Goal: Use online tool/utility

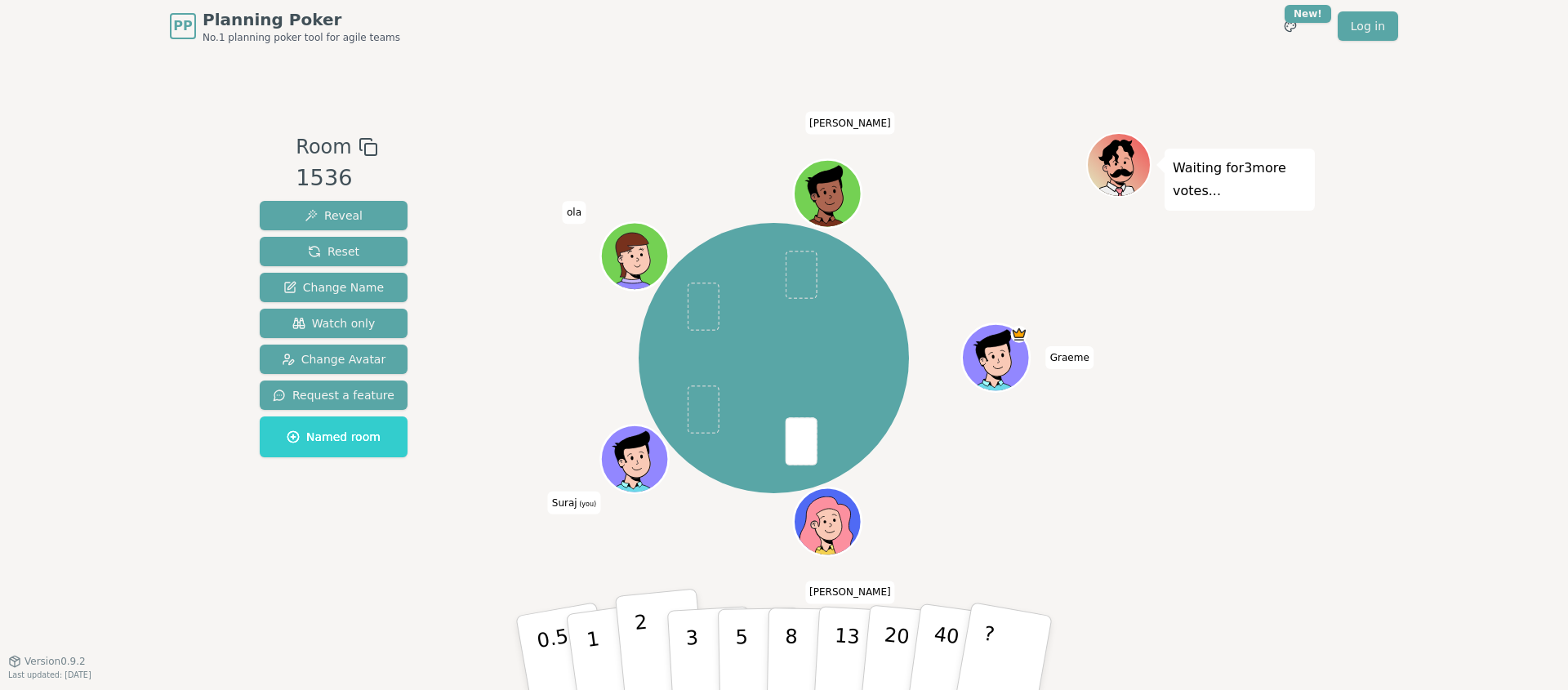
click at [652, 642] on button "2" at bounding box center [661, 653] width 93 height 130
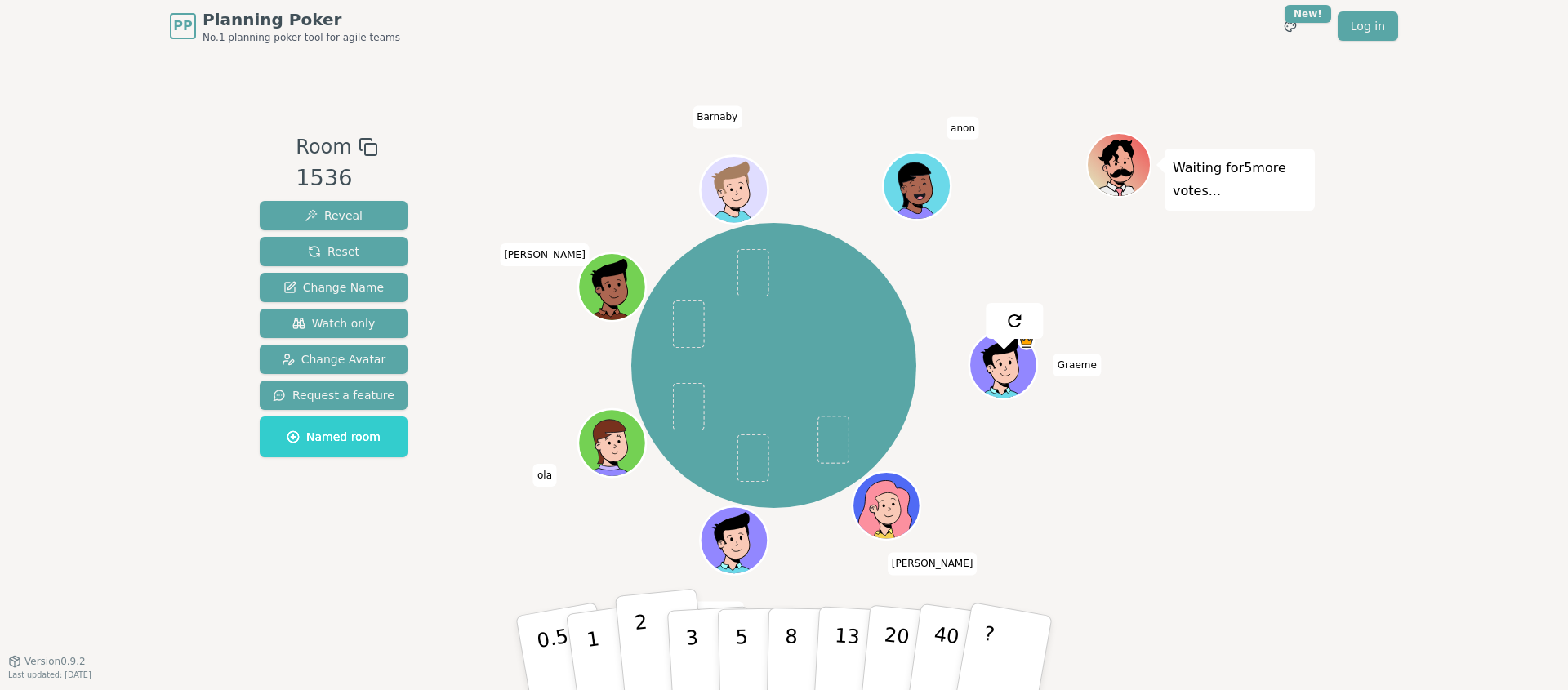
click at [650, 651] on button "2" at bounding box center [661, 653] width 93 height 130
click at [653, 624] on button "2" at bounding box center [661, 653] width 93 height 130
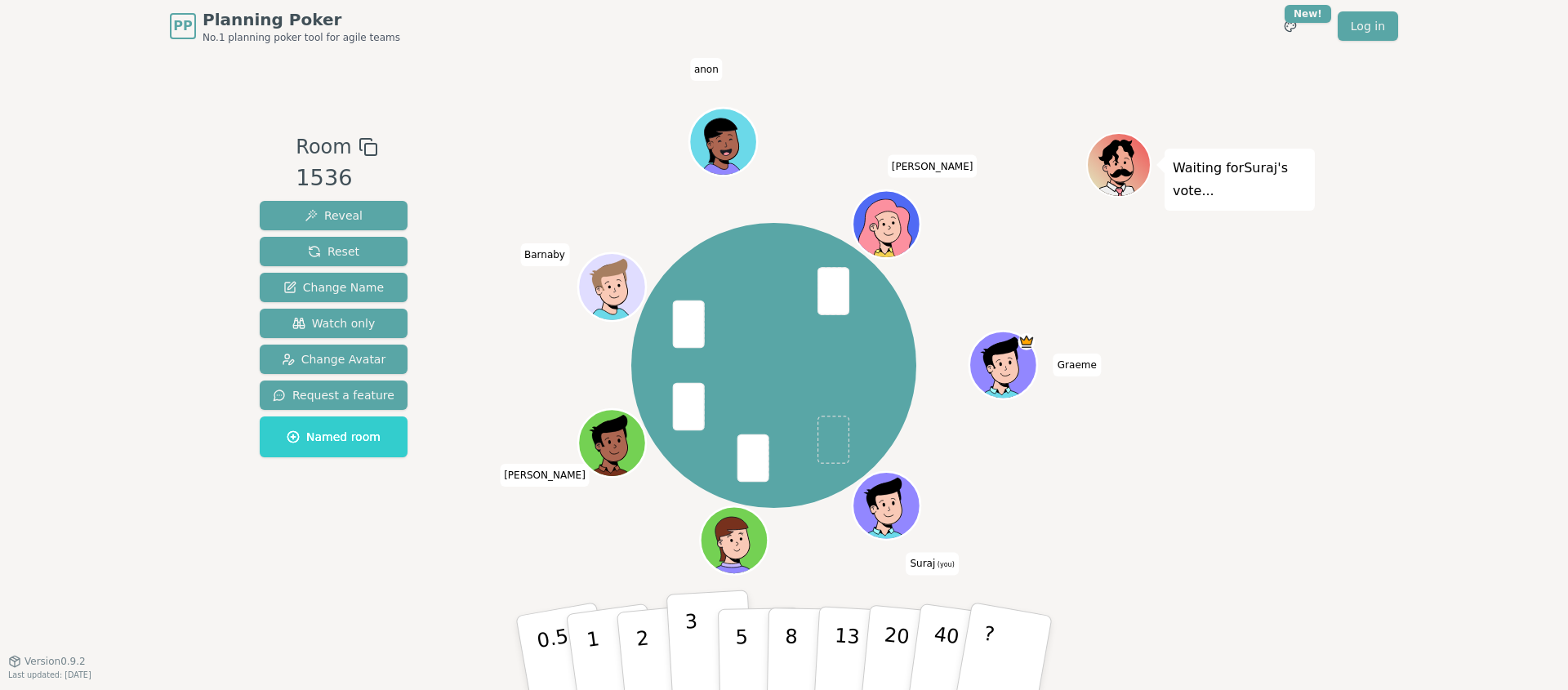
click at [695, 660] on p "3" at bounding box center [694, 654] width 18 height 89
click at [746, 654] on p "5" at bounding box center [741, 653] width 13 height 88
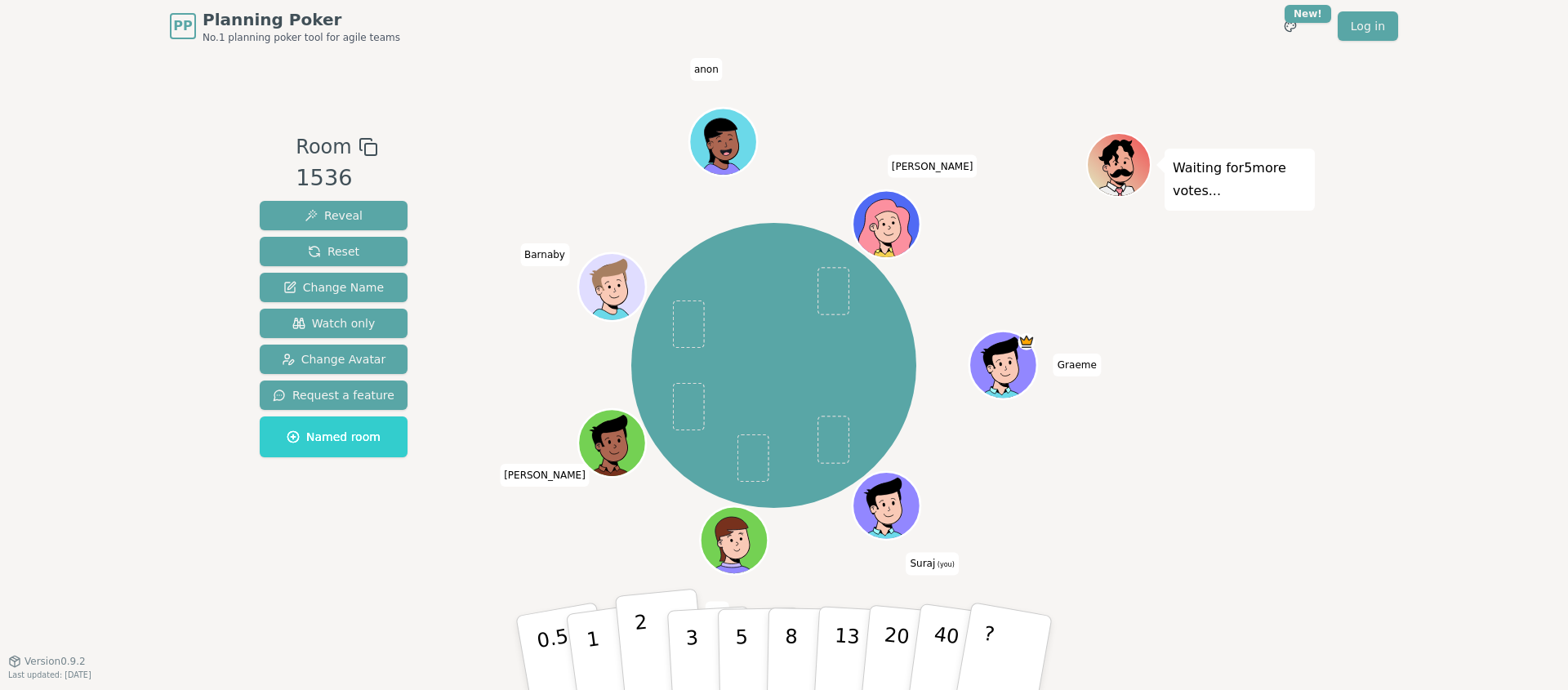
click at [652, 662] on button "2" at bounding box center [661, 653] width 93 height 130
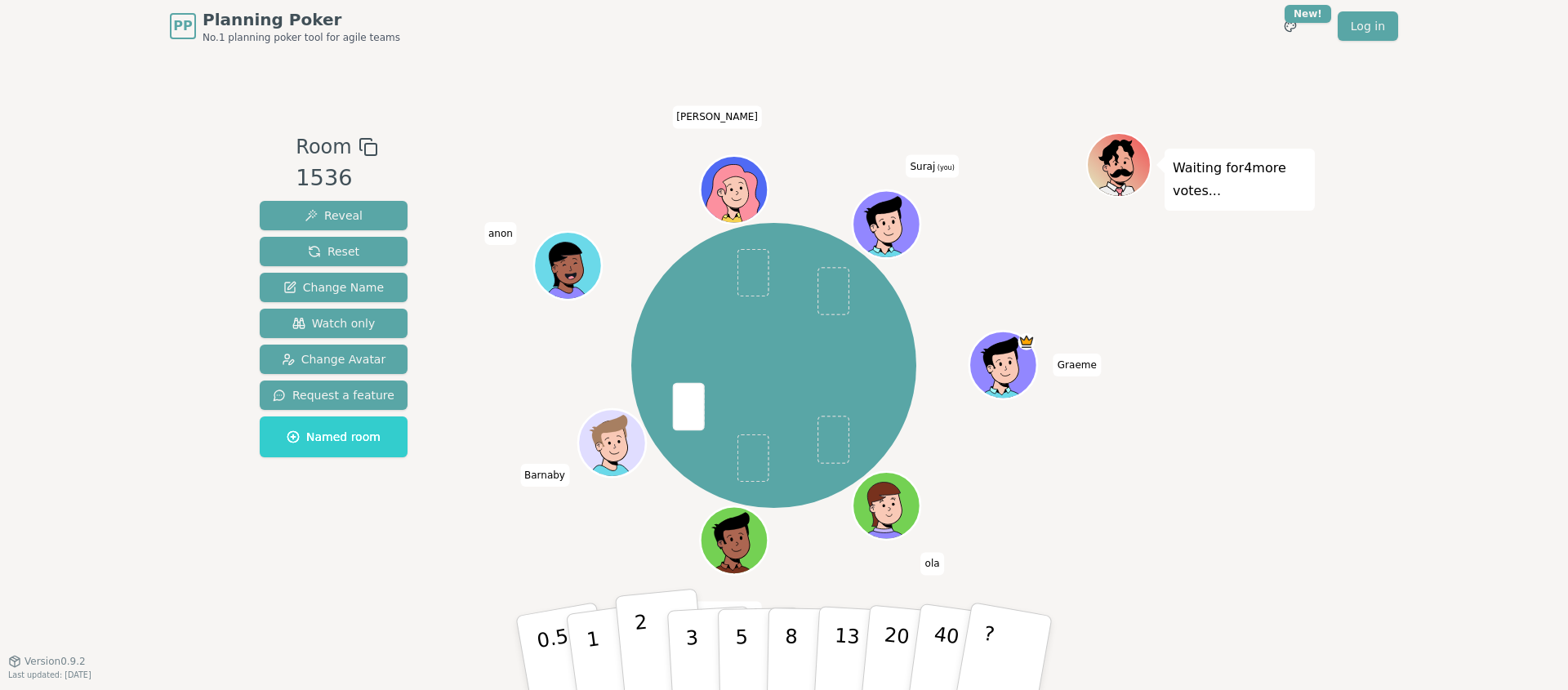
click at [658, 671] on button "2" at bounding box center [661, 653] width 93 height 130
